Goal: Task Accomplishment & Management: Manage account settings

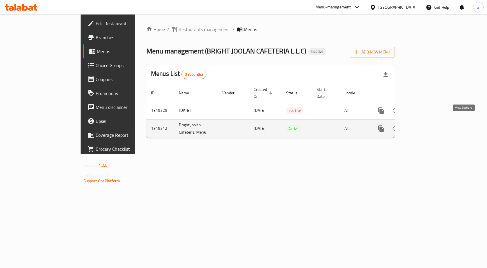
click at [425, 126] on icon "enhanced table" at bounding box center [422, 128] width 5 height 5
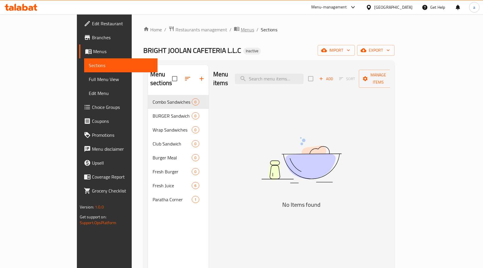
click at [241, 29] on span "Menus" at bounding box center [247, 29] width 13 height 7
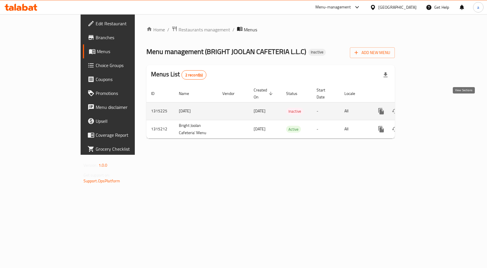
click at [426, 108] on icon "enhanced table" at bounding box center [422, 111] width 7 height 7
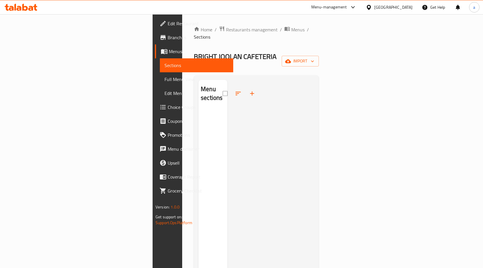
click at [261, 103] on div at bounding box center [270, 214] width 87 height 268
click at [169, 52] on span "Menus" at bounding box center [199, 51] width 60 height 7
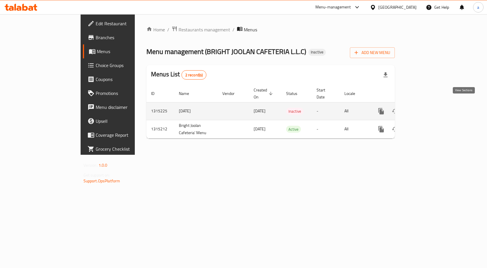
click at [425, 108] on icon "enhanced table" at bounding box center [422, 110] width 5 height 5
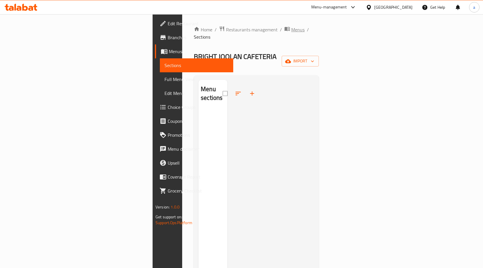
click at [291, 29] on span "Menus" at bounding box center [297, 29] width 13 height 7
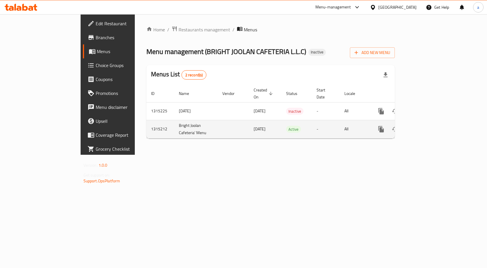
click at [426, 125] on icon "enhanced table" at bounding box center [422, 128] width 7 height 7
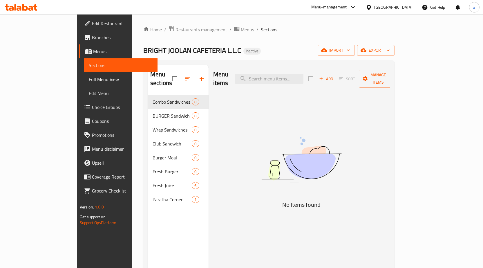
click at [241, 26] on span "Menus" at bounding box center [247, 29] width 13 height 7
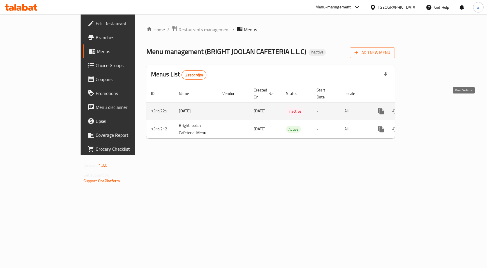
click at [426, 108] on icon "enhanced table" at bounding box center [422, 111] width 7 height 7
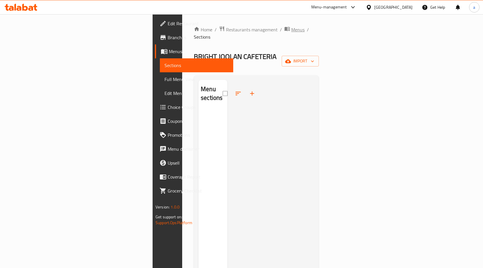
click at [291, 31] on span "Menus" at bounding box center [297, 29] width 13 height 7
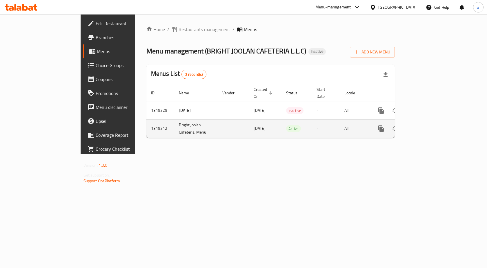
click at [426, 125] on icon "enhanced table" at bounding box center [422, 128] width 7 height 7
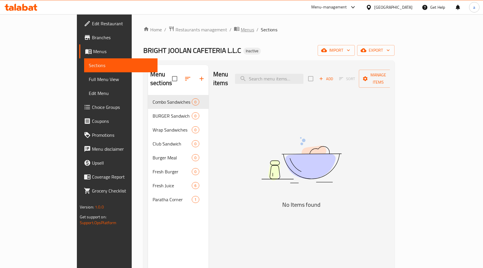
click at [241, 30] on span "Menus" at bounding box center [247, 29] width 13 height 7
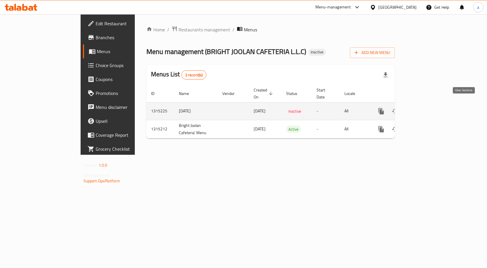
click at [426, 108] on icon "enhanced table" at bounding box center [422, 111] width 7 height 7
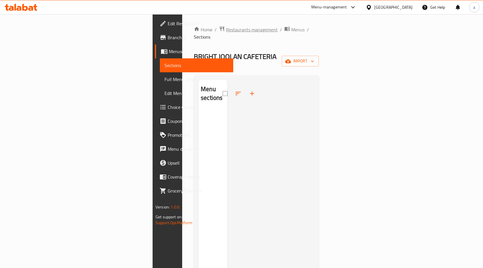
click at [226, 30] on span "Restaurants management" at bounding box center [252, 29] width 52 height 7
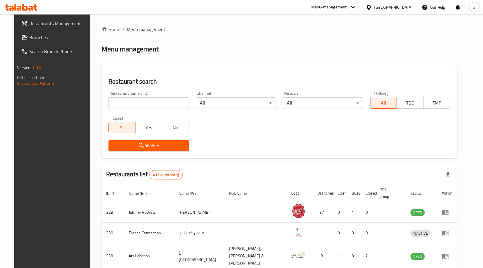
click at [59, 38] on span "Branches" at bounding box center [59, 37] width 61 height 7
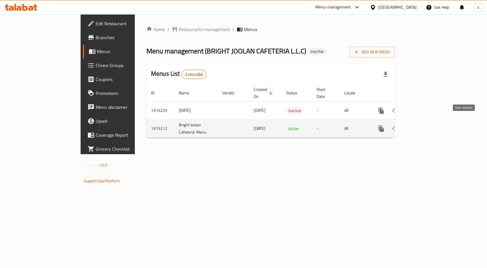
click at [426, 125] on icon "enhanced table" at bounding box center [422, 128] width 7 height 7
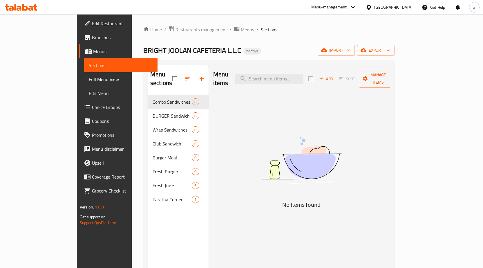
click at [241, 30] on span "Menus" at bounding box center [247, 29] width 13 height 7
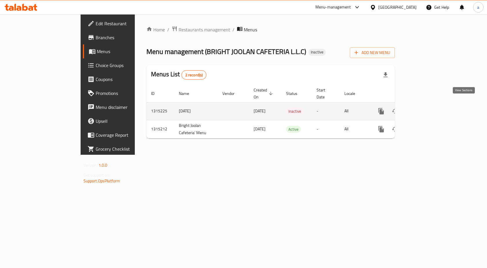
click at [425, 108] on icon "enhanced table" at bounding box center [422, 110] width 5 height 5
